Goal: Find specific page/section: Find specific page/section

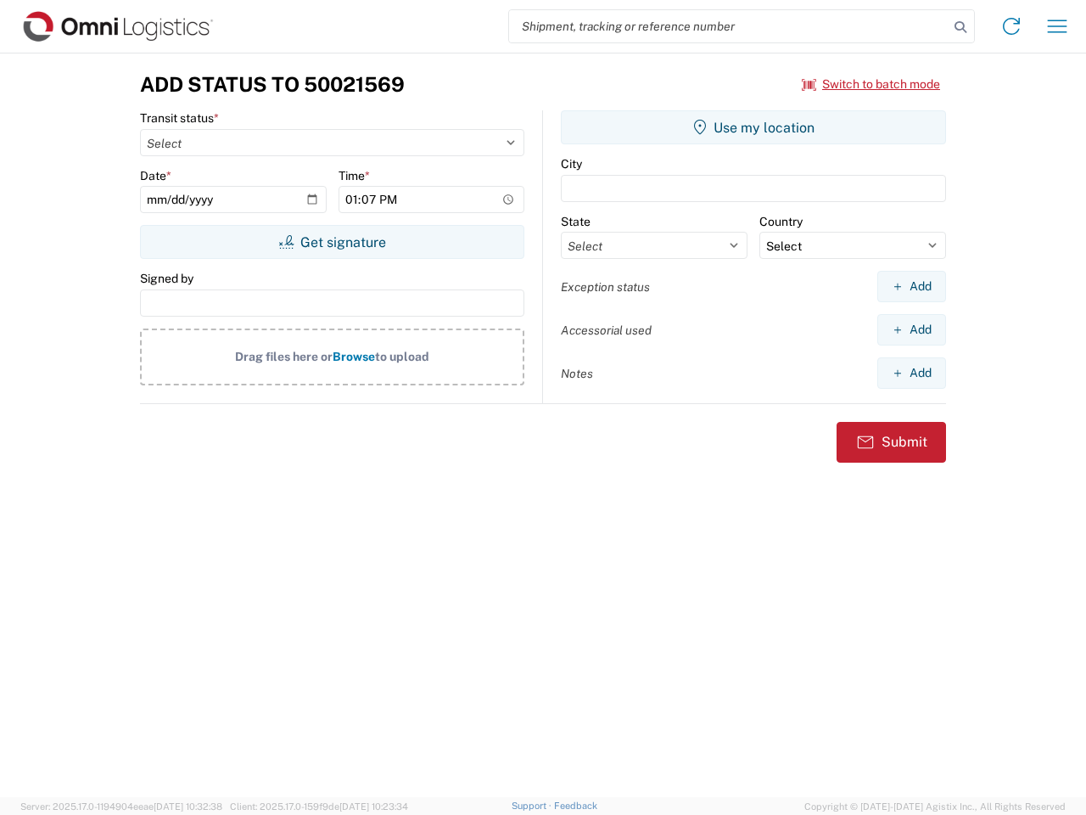
click at [729, 26] on input "search" at bounding box center [729, 26] width 440 height 32
click at [961, 27] on icon at bounding box center [961, 27] width 24 height 24
click at [1012, 26] on icon at bounding box center [1011, 26] width 27 height 27
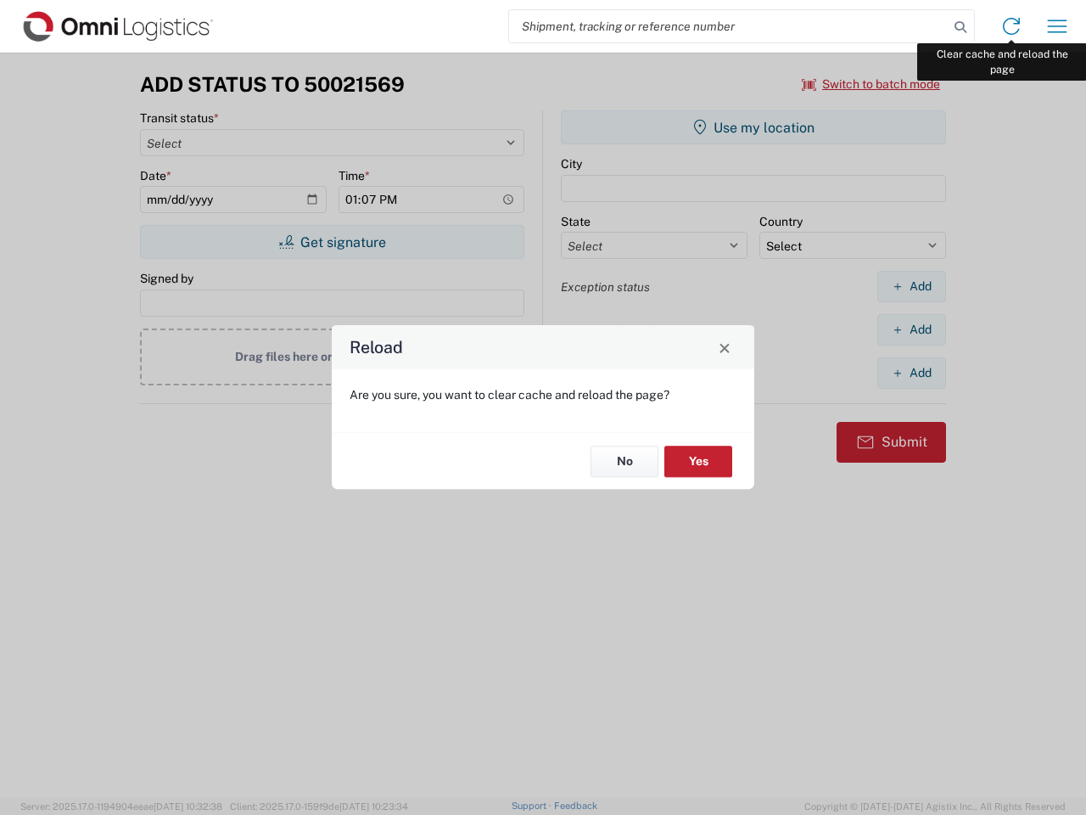
click at [1058, 26] on div "Reload Are you sure, you want to clear cache and reload the page? No Yes" at bounding box center [543, 407] width 1086 height 815
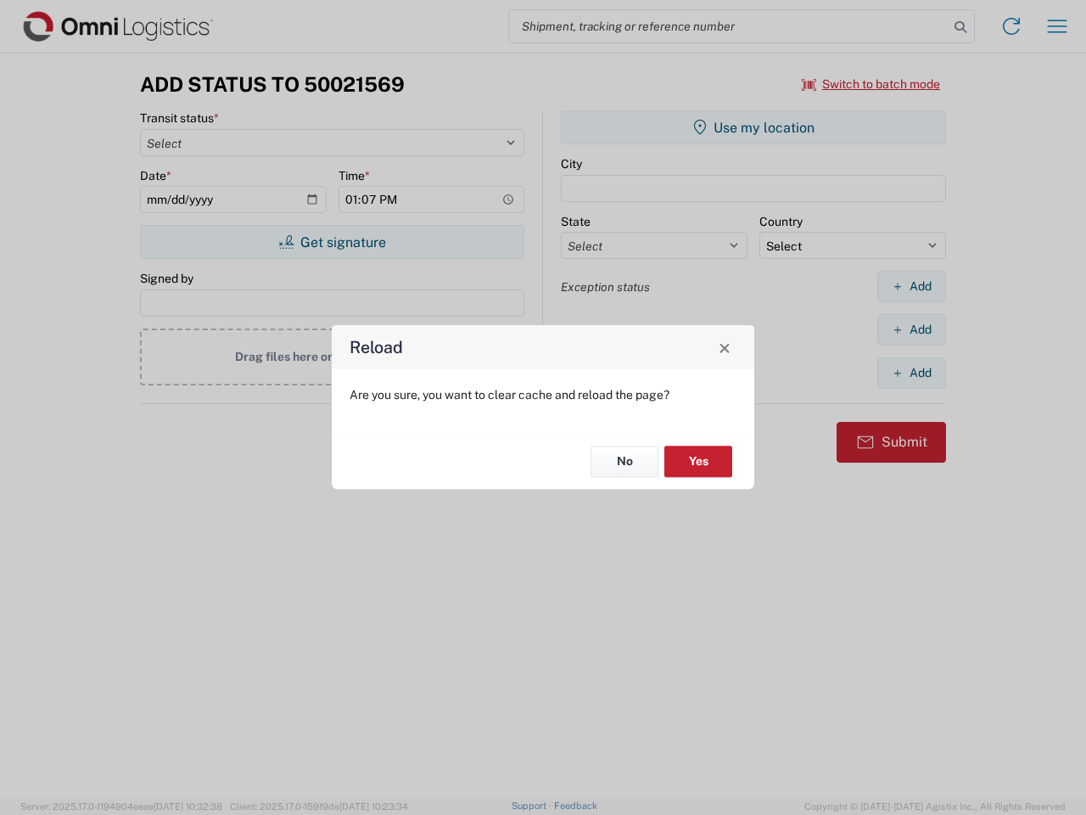
click at [872, 84] on div "Reload Are you sure, you want to clear cache and reload the page? No Yes" at bounding box center [543, 407] width 1086 height 815
click at [332, 242] on div "Reload Are you sure, you want to clear cache and reload the page? No Yes" at bounding box center [543, 407] width 1086 height 815
click at [754, 127] on div "Reload Are you sure, you want to clear cache and reload the page? No Yes" at bounding box center [543, 407] width 1086 height 815
click at [912, 286] on div "Reload Are you sure, you want to clear cache and reload the page? No Yes" at bounding box center [543, 407] width 1086 height 815
click at [912, 329] on div "Reload Are you sure, you want to clear cache and reload the page? No Yes" at bounding box center [543, 407] width 1086 height 815
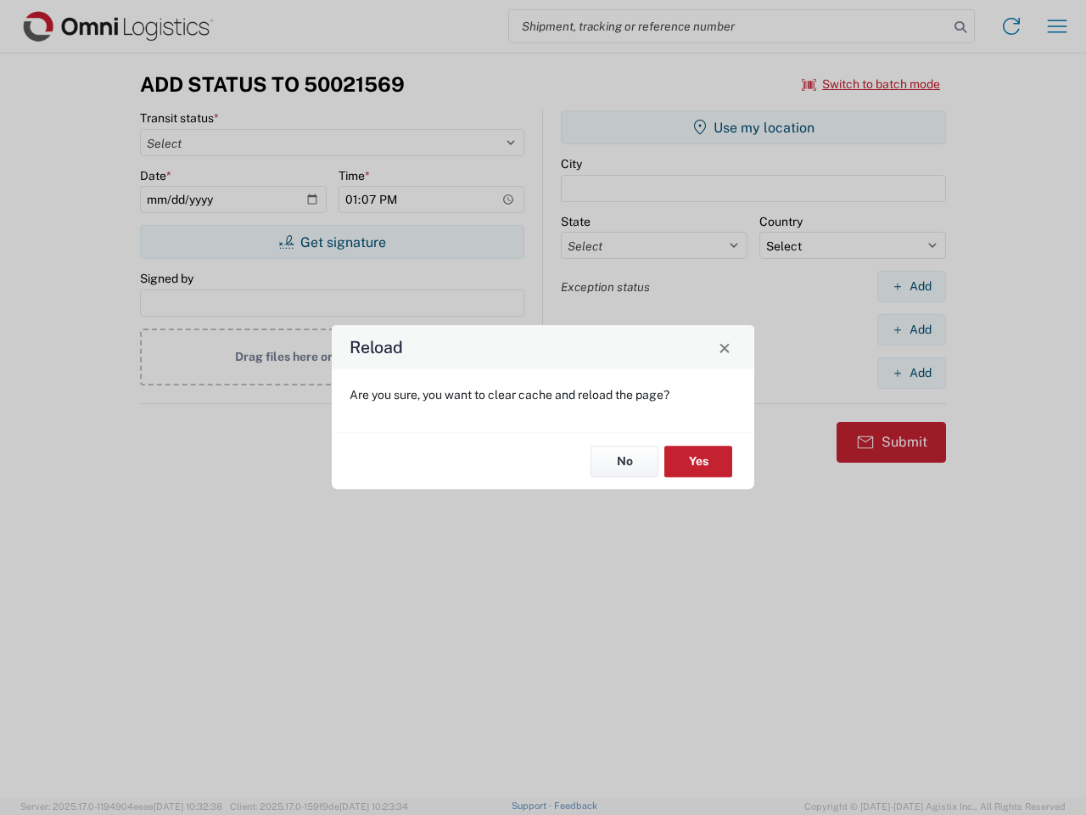
click at [912, 373] on div "Reload Are you sure, you want to clear cache and reload the page? No Yes" at bounding box center [543, 407] width 1086 height 815
